Goal: Navigation & Orientation: Find specific page/section

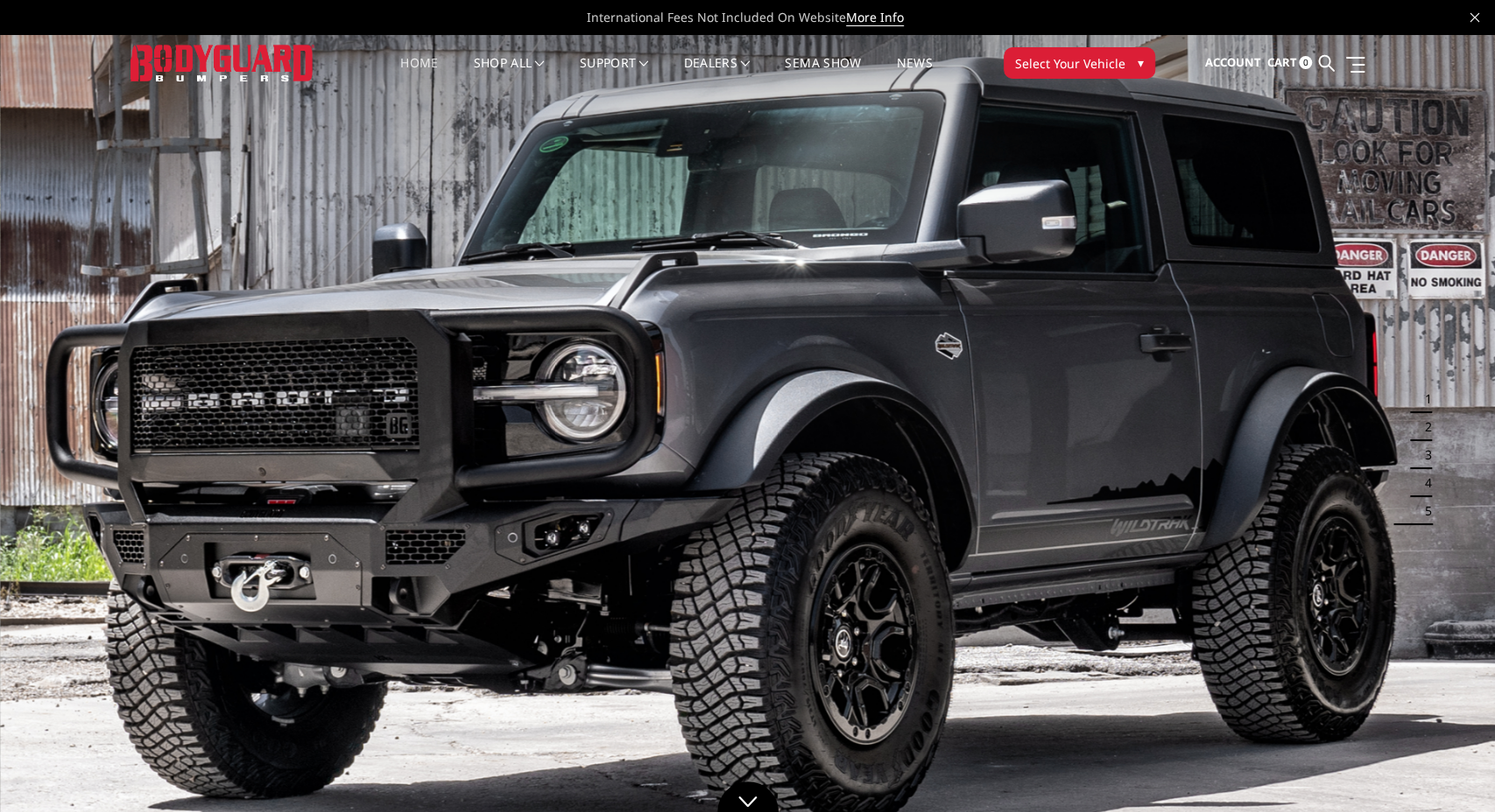
click at [722, 459] on img at bounding box center [747, 455] width 1495 height 841
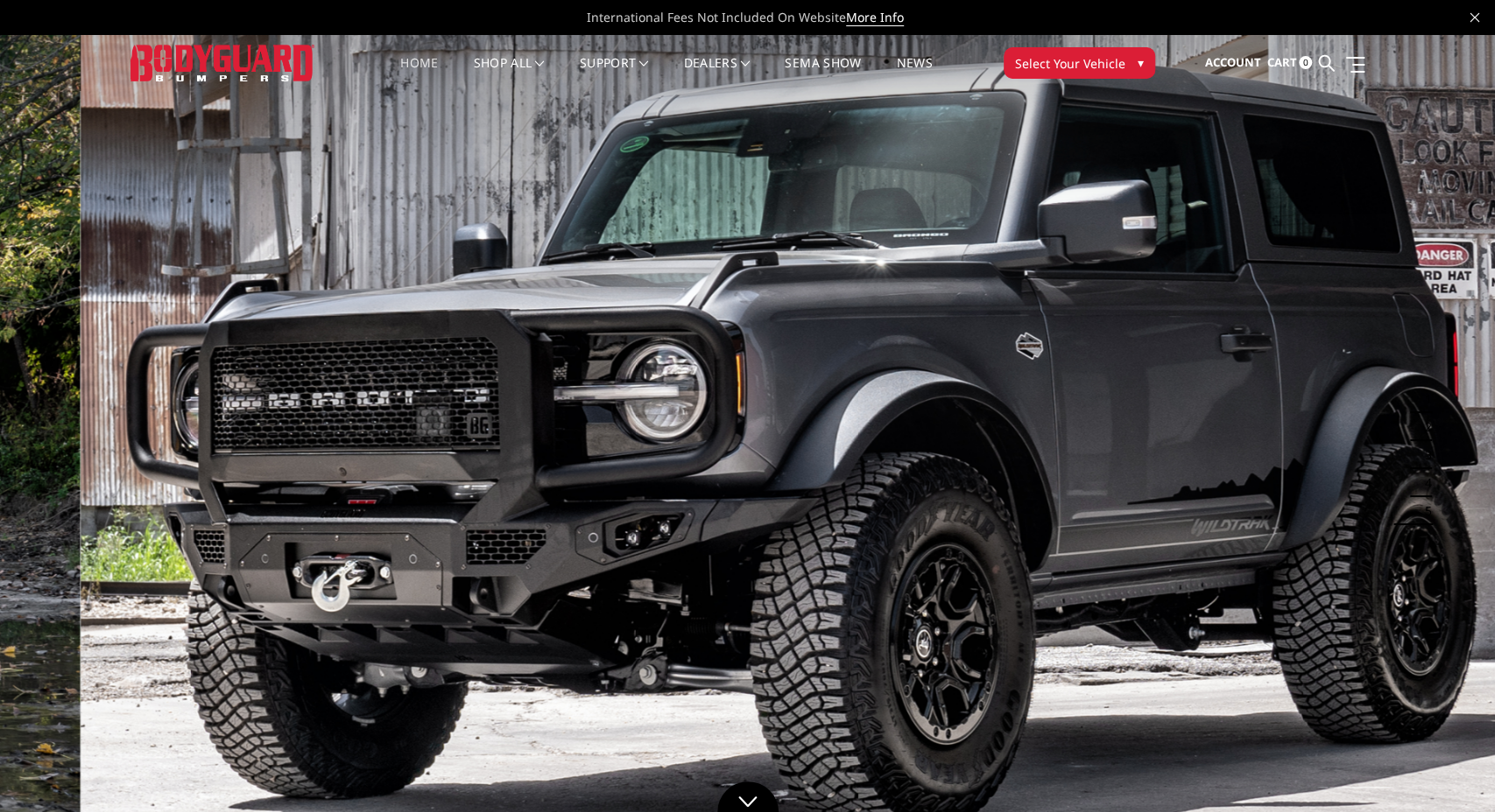
drag, startPoint x: 458, startPoint y: 433, endPoint x: 538, endPoint y: 435, distance: 80.0
click at [538, 435] on img at bounding box center [828, 455] width 1495 height 841
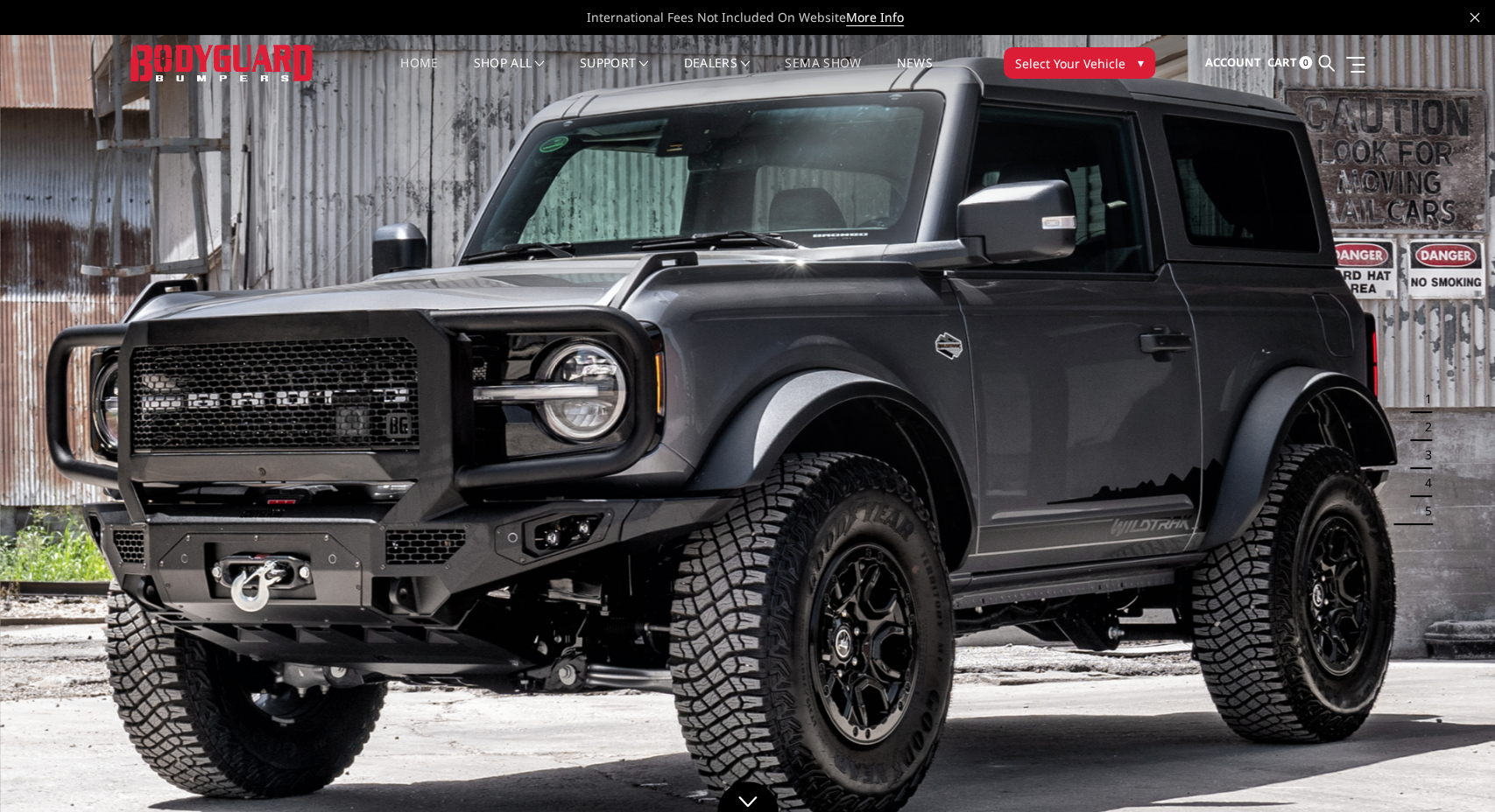
click at [833, 64] on link "SEMA Show" at bounding box center [822, 74] width 76 height 34
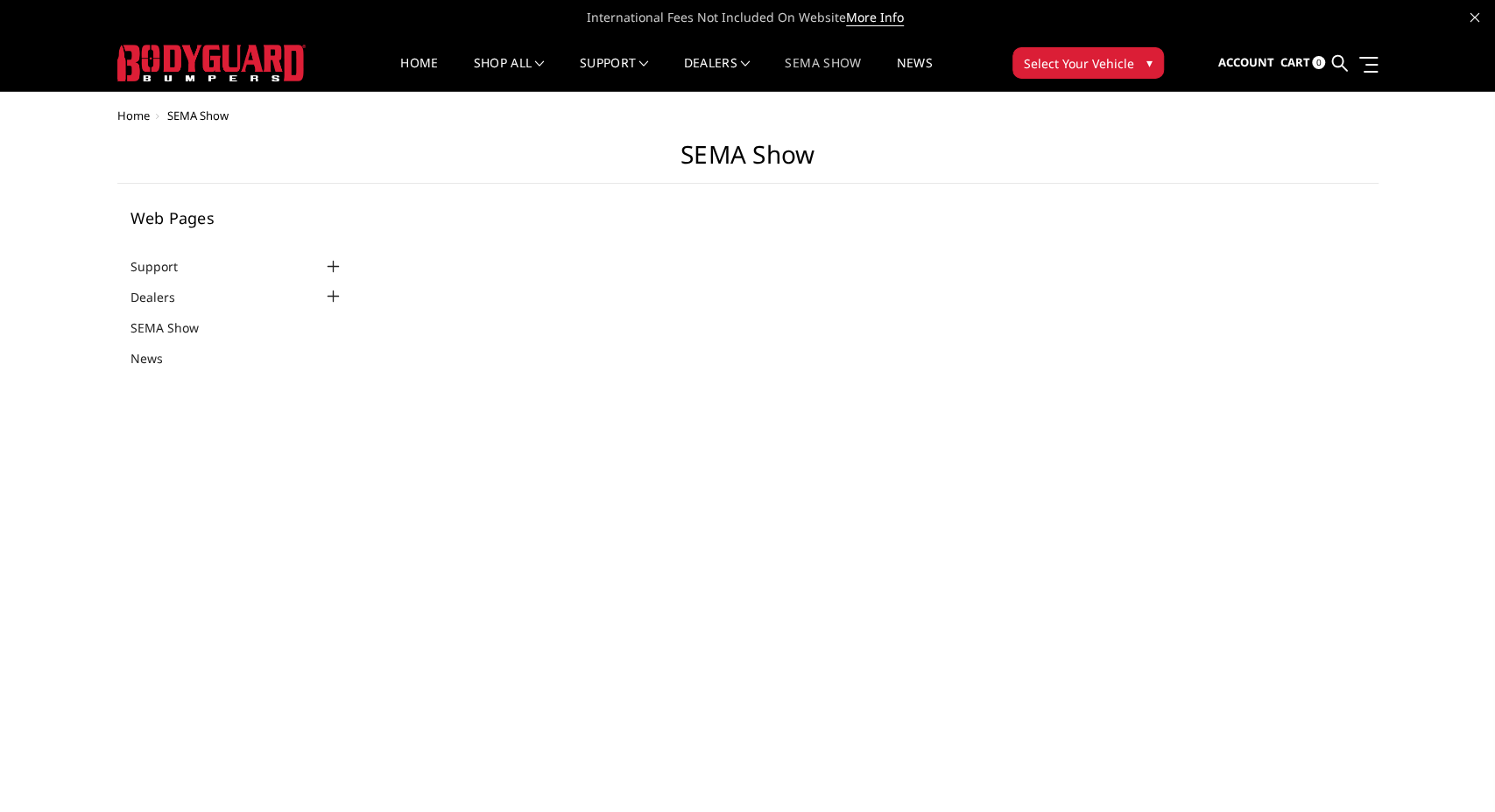
select select "US"
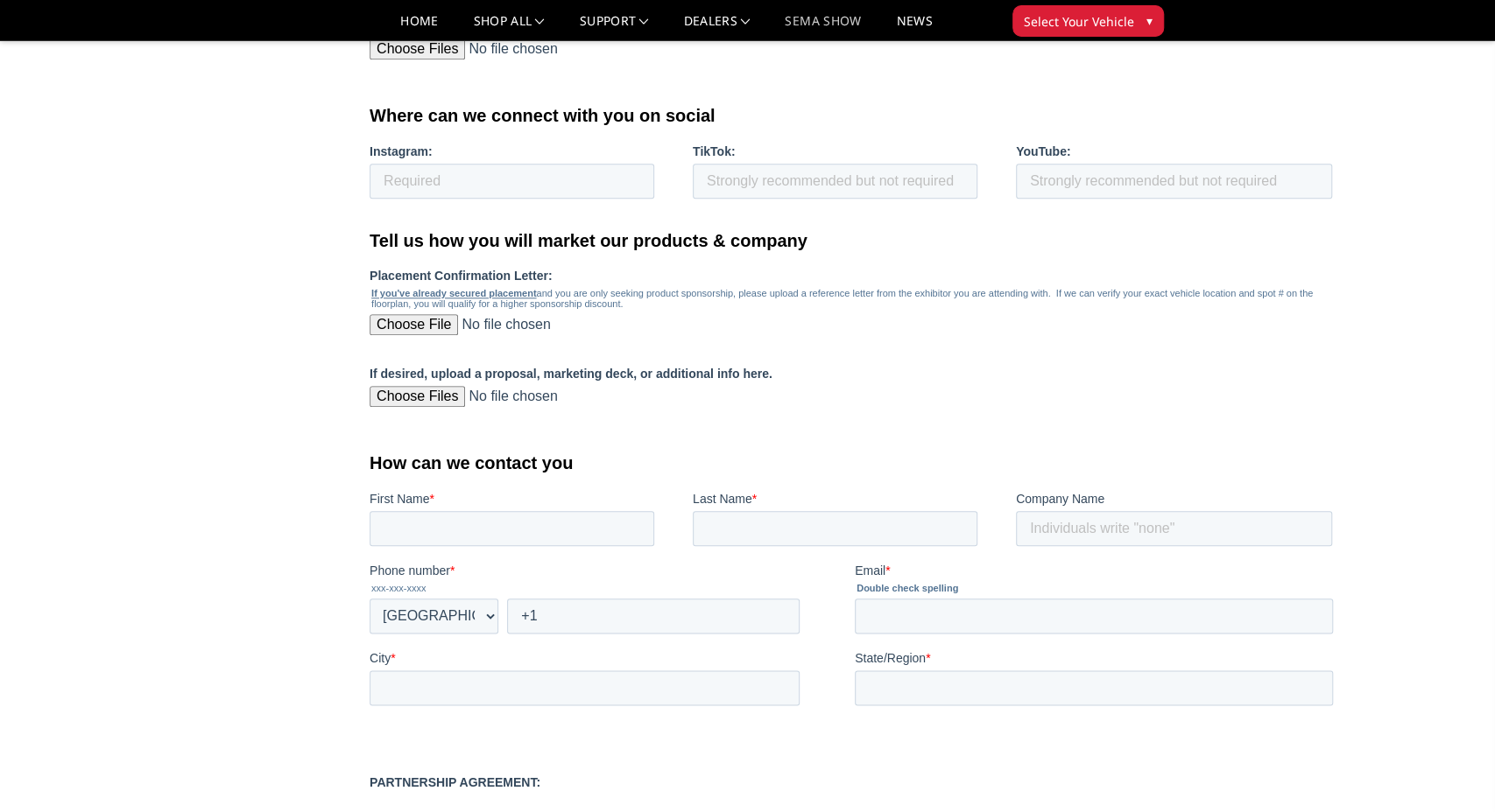
scroll to position [1803, 0]
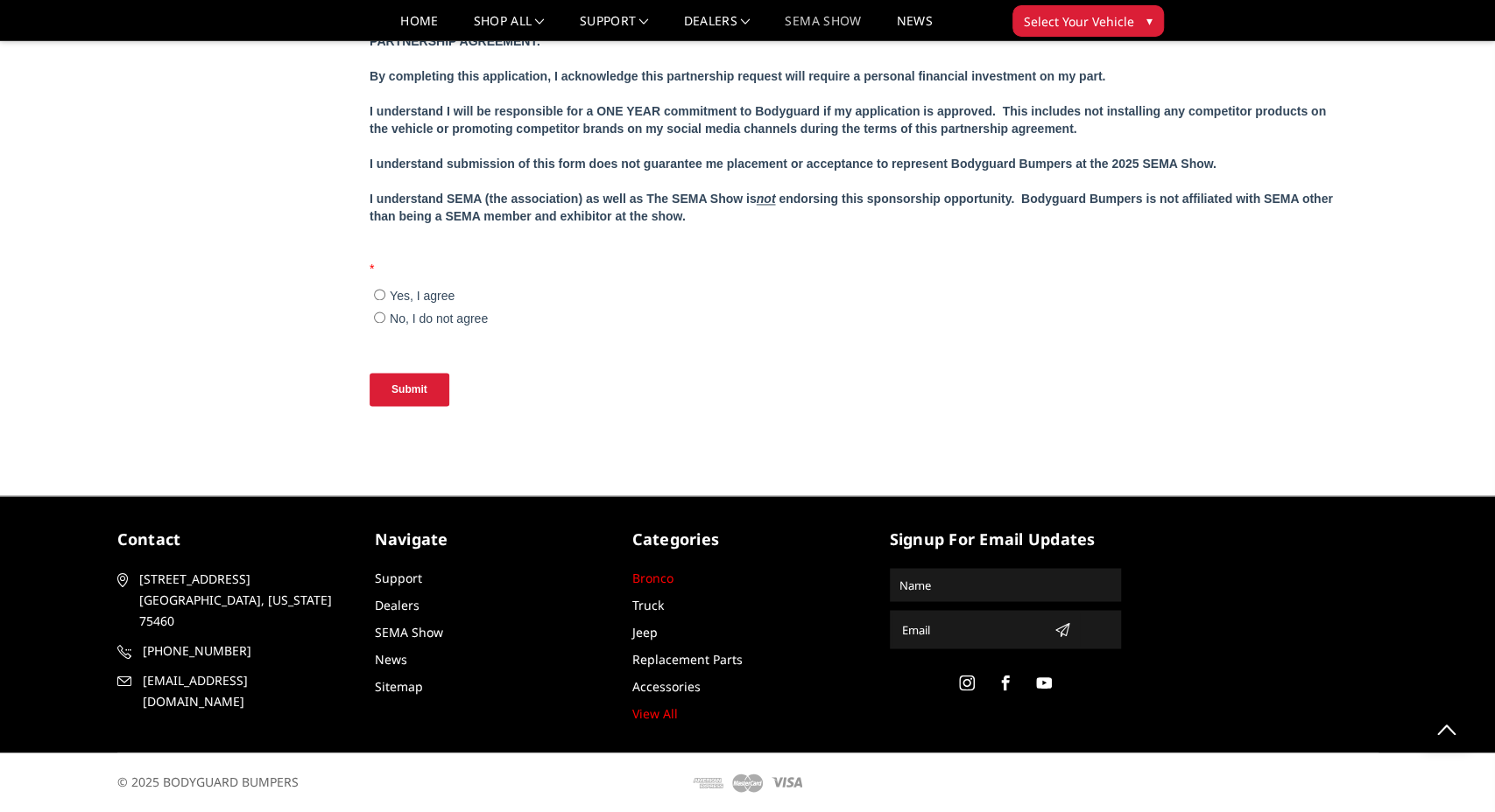
click at [666, 577] on link "Bronco" at bounding box center [653, 577] width 41 height 17
